Goal: Information Seeking & Learning: Compare options

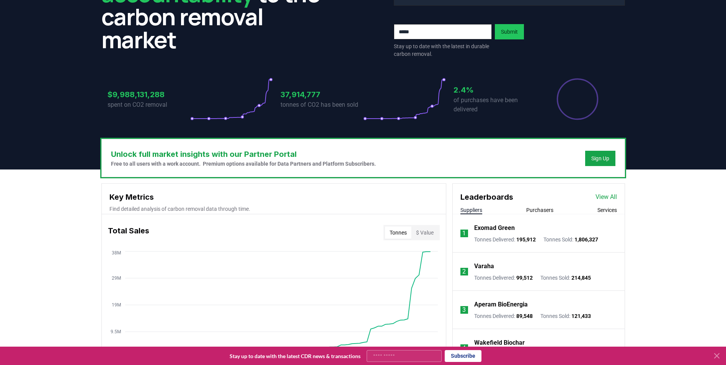
scroll to position [115, 0]
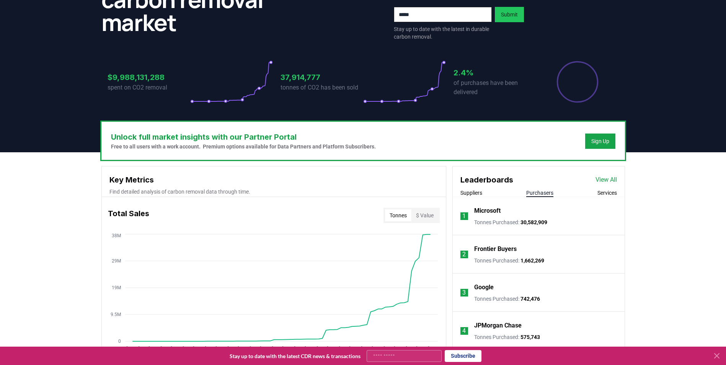
click at [541, 194] on button "Purchasers" at bounding box center [539, 193] width 27 height 8
click at [604, 193] on button "Services" at bounding box center [607, 193] width 20 height 8
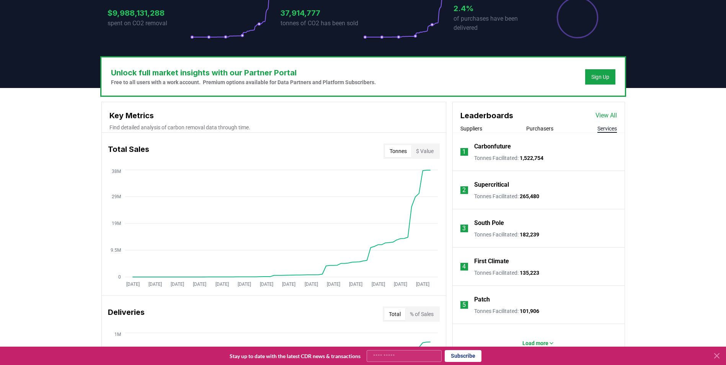
scroll to position [191, 0]
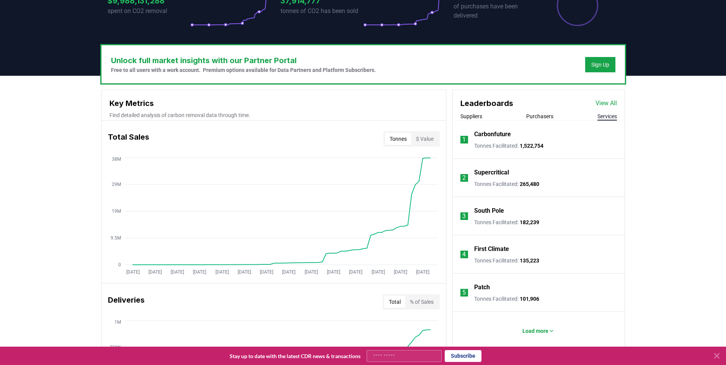
click at [495, 135] on p "Carbonfuture" at bounding box center [492, 134] width 37 height 9
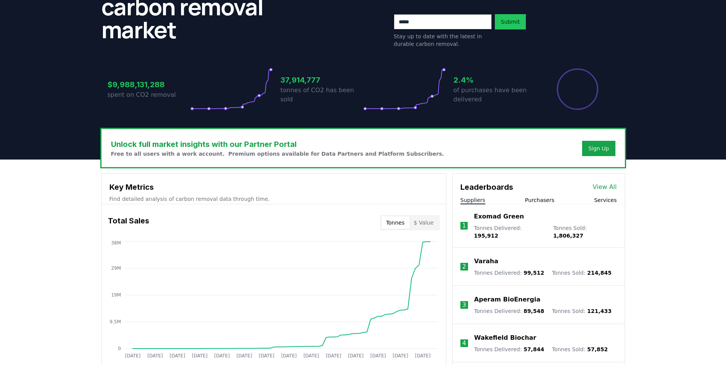
scroll to position [115, 0]
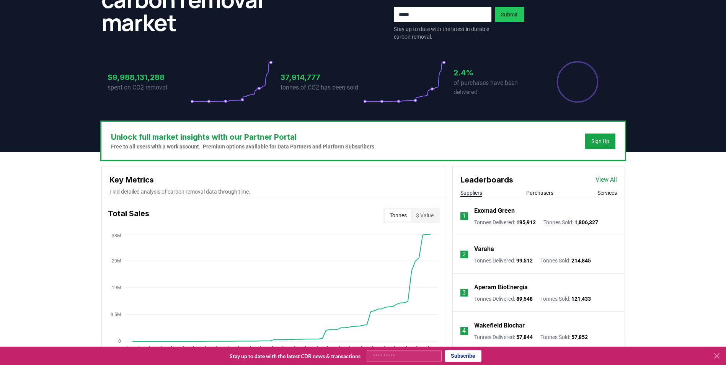
click at [537, 195] on button "Purchasers" at bounding box center [539, 193] width 27 height 8
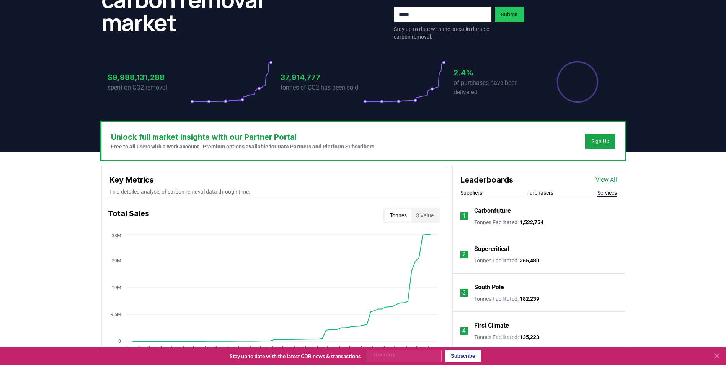
click at [602, 190] on button "Services" at bounding box center [607, 193] width 20 height 8
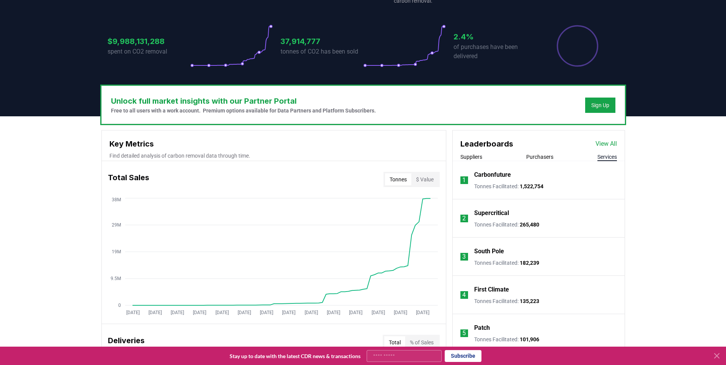
scroll to position [191, 0]
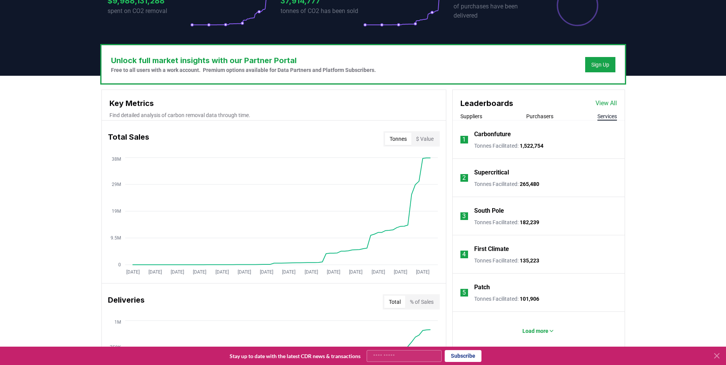
click at [504, 176] on p "Supercritical" at bounding box center [491, 172] width 35 height 9
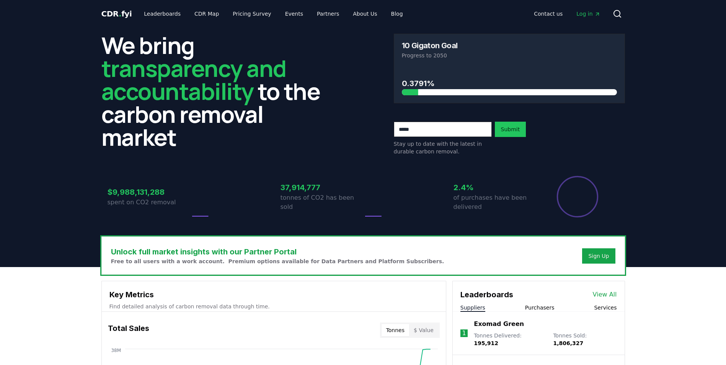
scroll to position [191, 0]
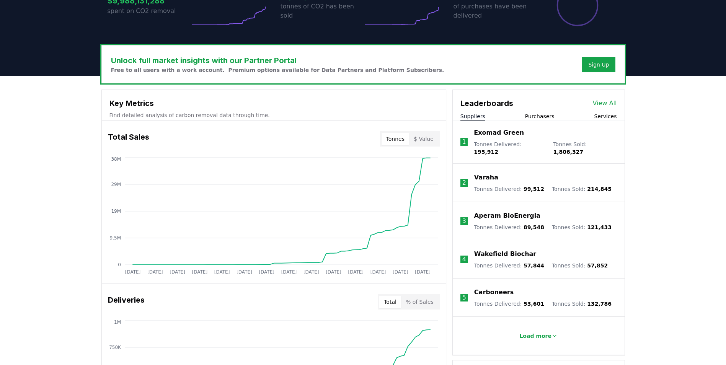
click at [605, 109] on div "Leaderboards View All Suppliers Purchasers Services" at bounding box center [538, 105] width 172 height 31
click at [606, 115] on button "Services" at bounding box center [605, 116] width 23 height 8
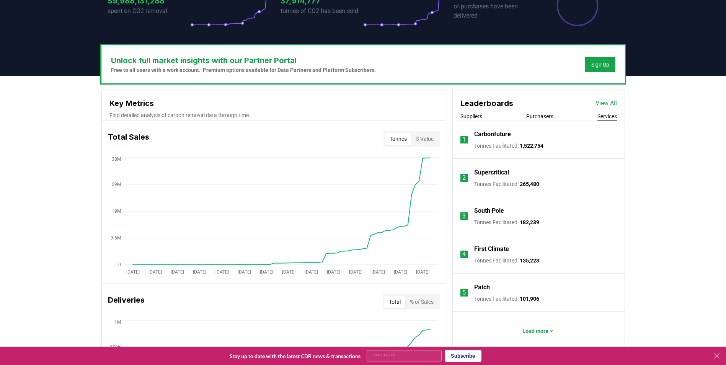
click at [495, 211] on p "South Pole" at bounding box center [489, 210] width 30 height 9
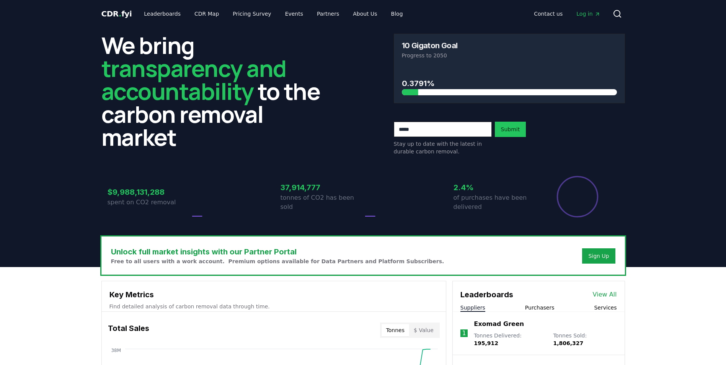
scroll to position [191, 0]
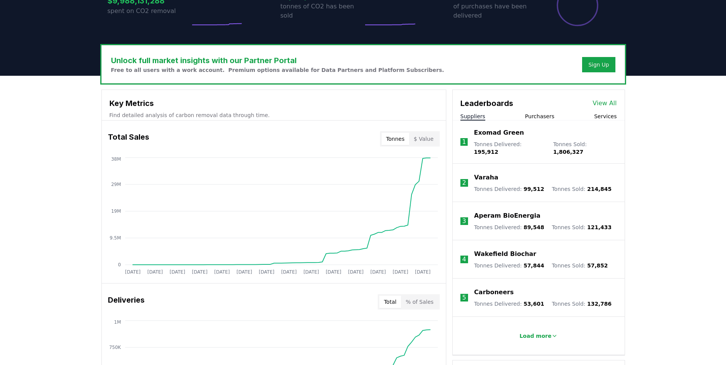
click at [603, 111] on div "Leaderboards View All Suppliers Purchasers Services" at bounding box center [538, 105] width 172 height 31
click at [605, 116] on button "Services" at bounding box center [605, 116] width 23 height 8
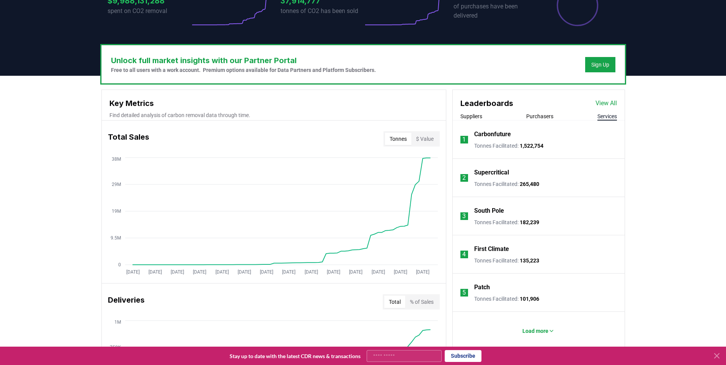
click at [498, 247] on p "First Climate" at bounding box center [491, 248] width 35 height 9
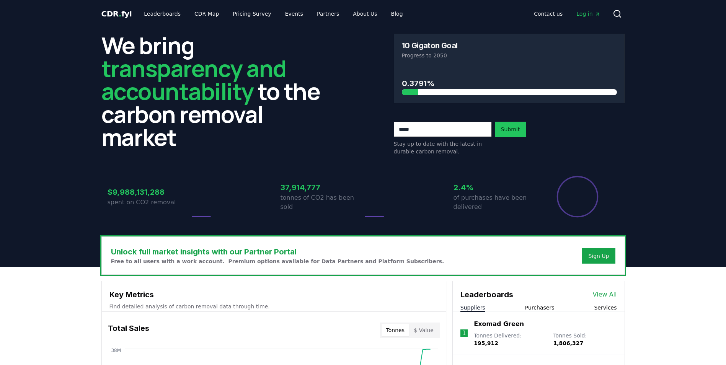
scroll to position [191, 0]
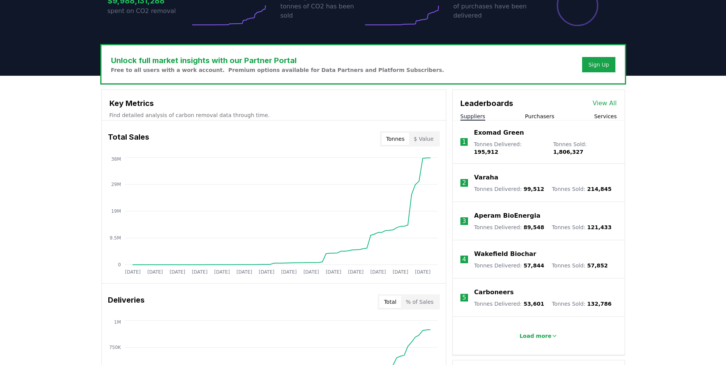
click at [607, 122] on li "1 Exomad Green Tonnes Delivered : 195,912 Tonnes Sold : 1,806,327" at bounding box center [538, 141] width 172 height 43
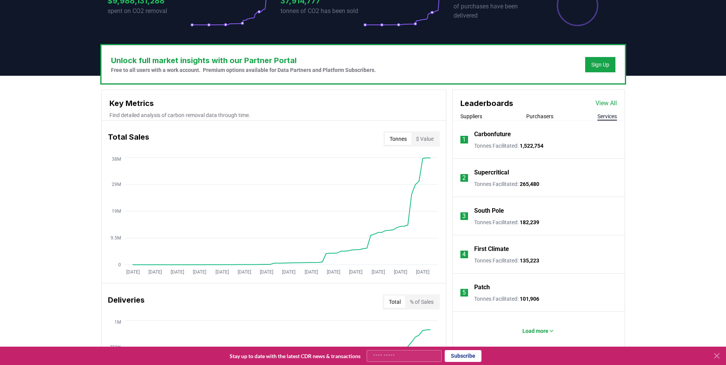
click at [604, 116] on button "Services" at bounding box center [607, 116] width 20 height 8
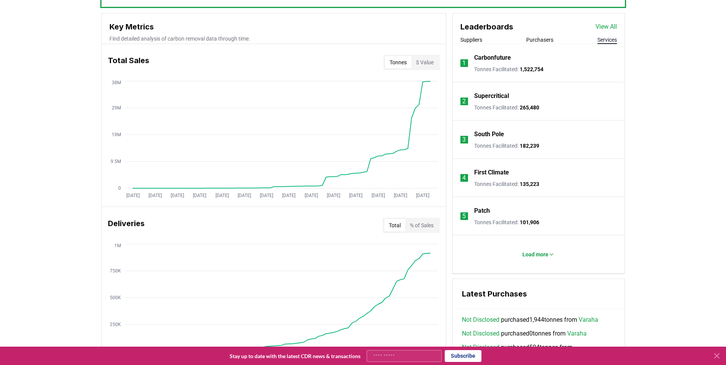
click at [488, 172] on p "First Climate" at bounding box center [491, 172] width 35 height 9
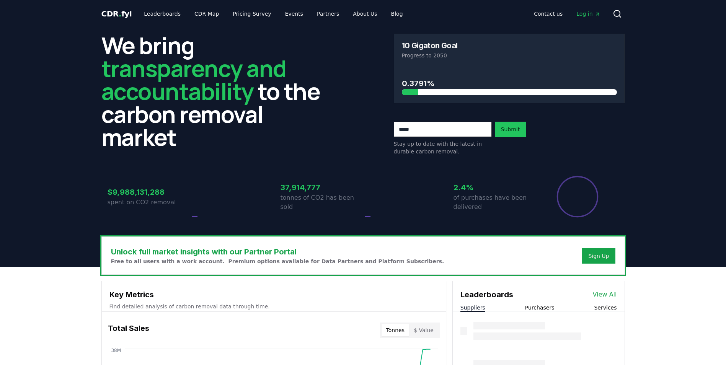
scroll to position [268, 0]
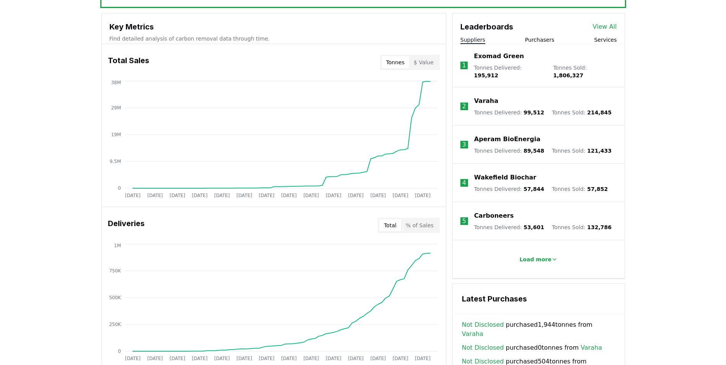
click at [491, 211] on p "Carboneers" at bounding box center [493, 215] width 39 height 9
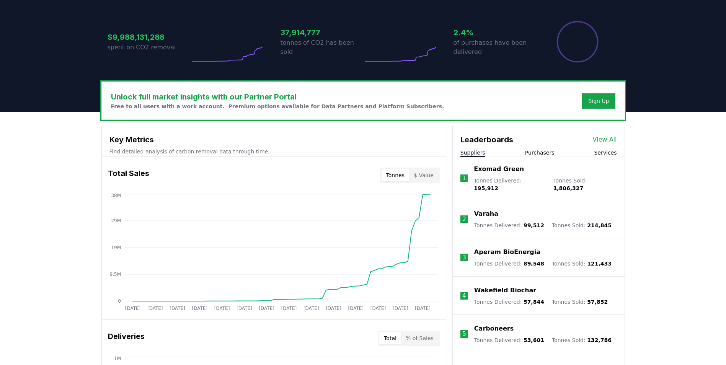
scroll to position [153, 0]
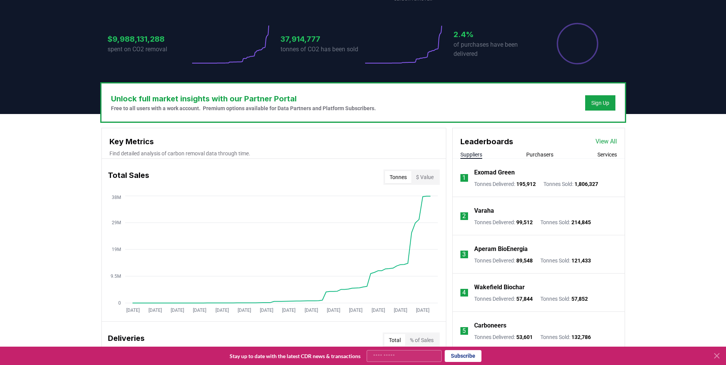
click at [607, 139] on link "View All" at bounding box center [605, 141] width 21 height 9
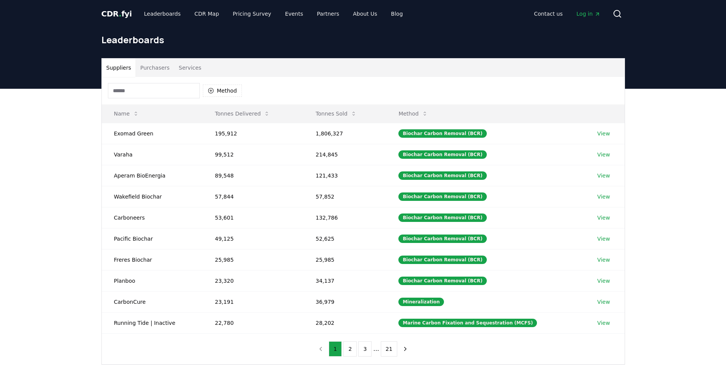
click at [237, 117] on button "Tonnes Delivered" at bounding box center [242, 113] width 67 height 15
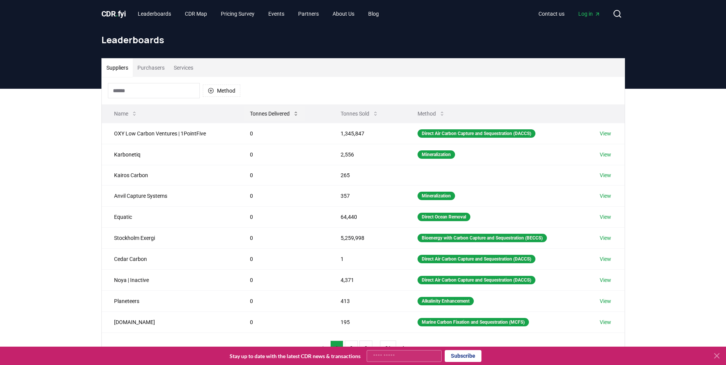
click at [281, 113] on button "Tonnes Delivered" at bounding box center [274, 113] width 61 height 15
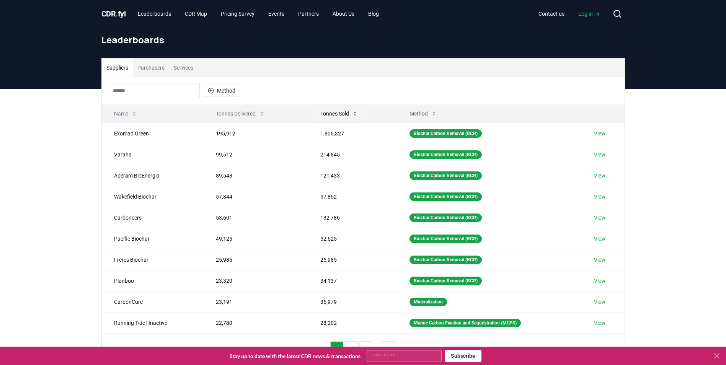
click at [331, 113] on button "Tonnes Sold" at bounding box center [339, 113] width 50 height 15
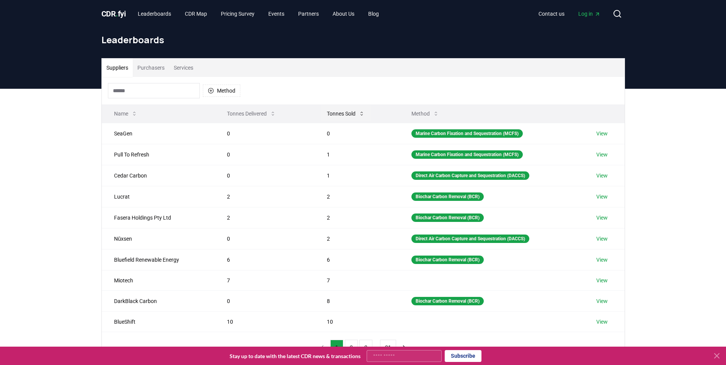
click at [331, 113] on button "Tonnes Sold" at bounding box center [345, 113] width 50 height 15
